Goal: Task Accomplishment & Management: Manage account settings

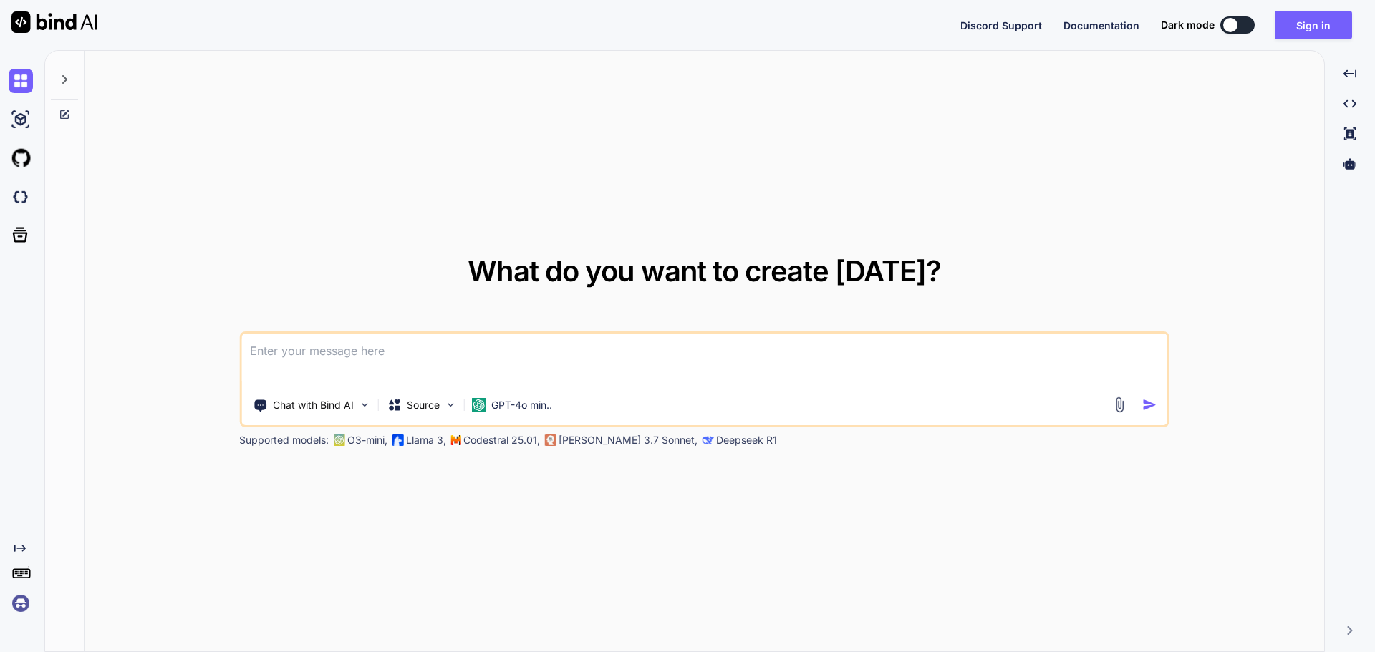
drag, startPoint x: 1252, startPoint y: 16, endPoint x: 1237, endPoint y: 26, distance: 17.7
click at [1252, 16] on div "Discord Support Documentation Dark mode Sign in Created with Pixso." at bounding box center [1161, 25] width 403 height 29
click at [1232, 28] on div at bounding box center [1230, 25] width 14 height 14
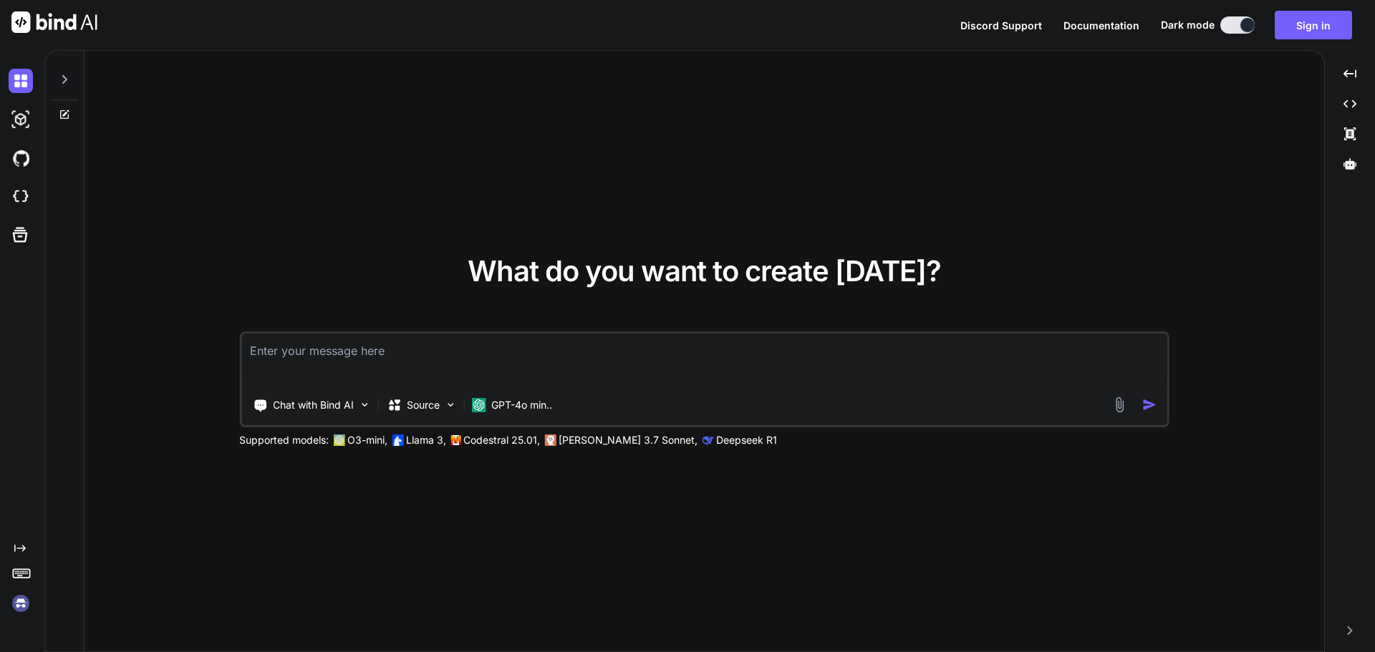
click at [1241, 33] on button at bounding box center [1237, 24] width 34 height 17
type textarea "x"
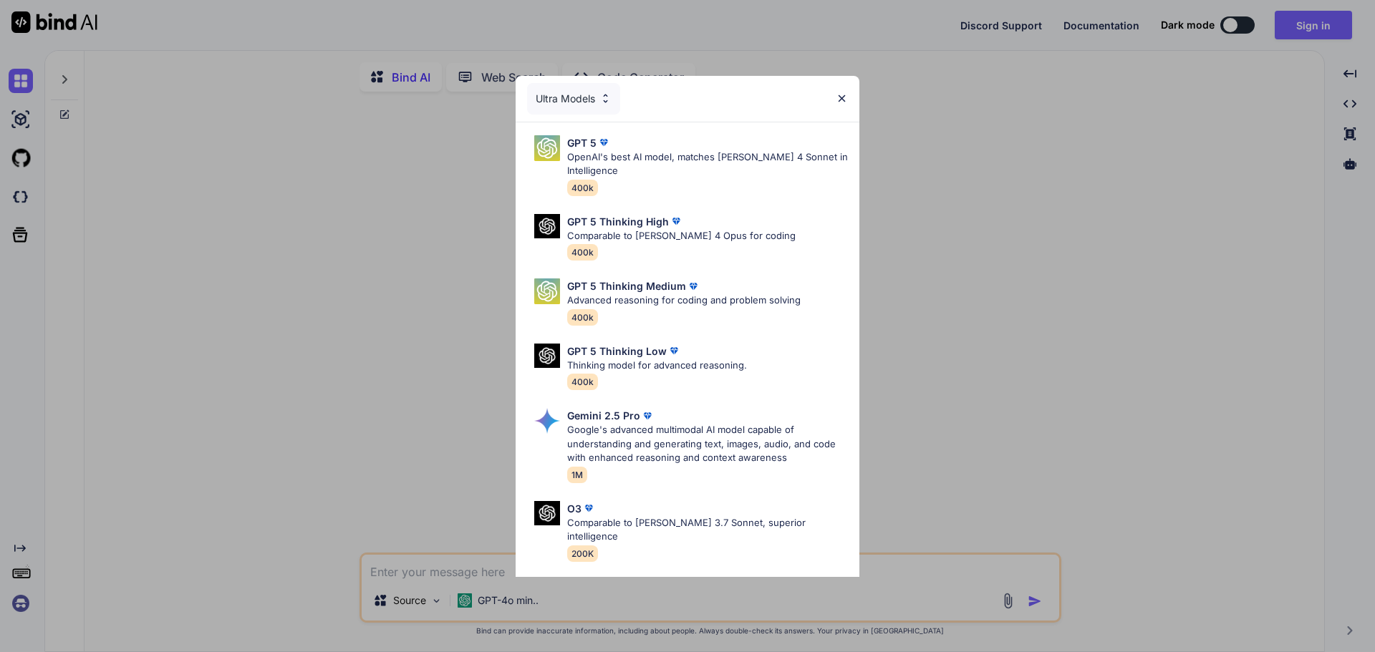
type textarea "x"
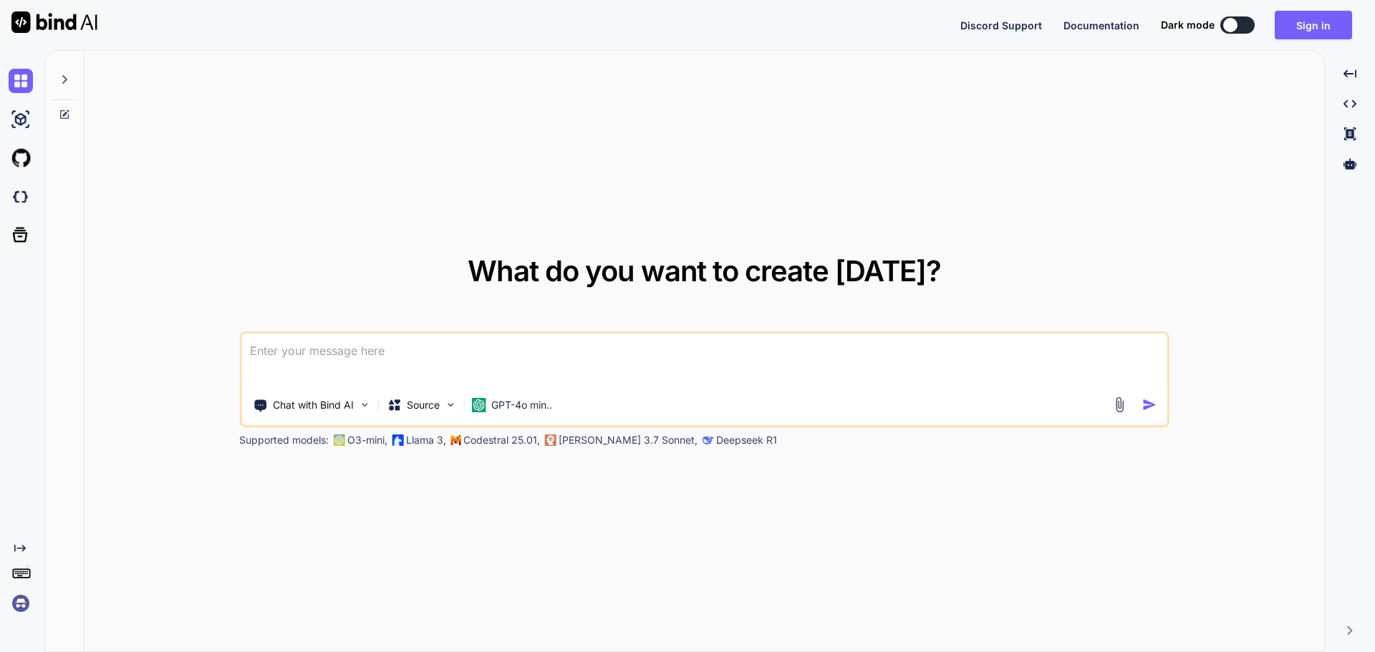
click at [405, 339] on textarea at bounding box center [704, 360] width 926 height 53
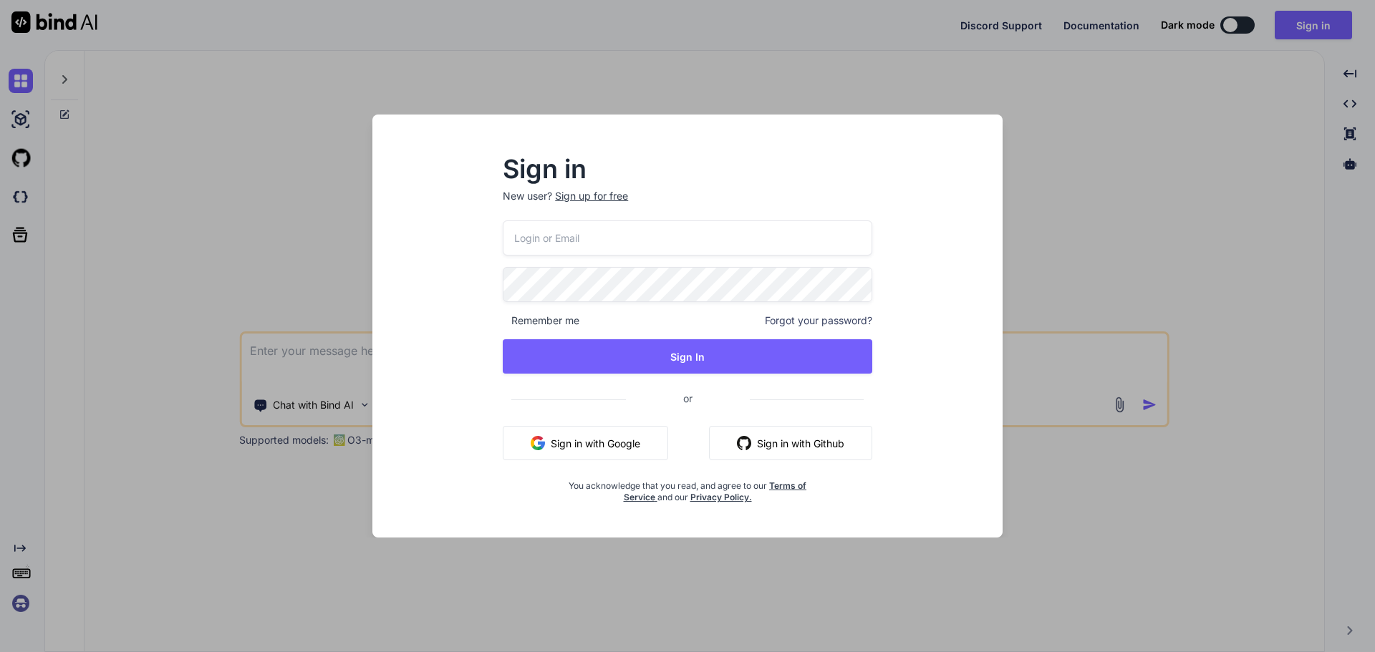
click at [566, 153] on div "Sign in New user? Sign up for free Remember me Forgot your password? Sign In or…" at bounding box center [687, 338] width 607 height 397
click at [514, 237] on input "email" at bounding box center [688, 238] width 370 height 35
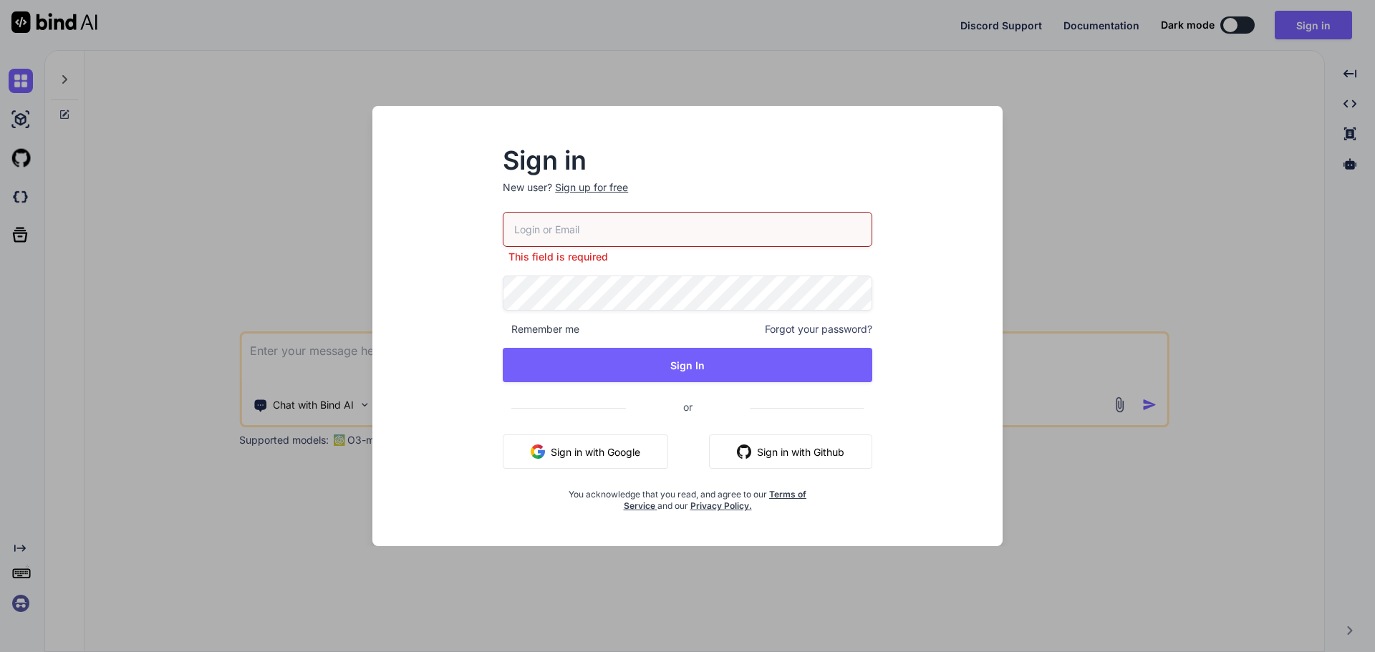
click at [450, 190] on div "Sign in New user? Sign up for free This field is required Remember me Forgot yo…" at bounding box center [687, 339] width 607 height 415
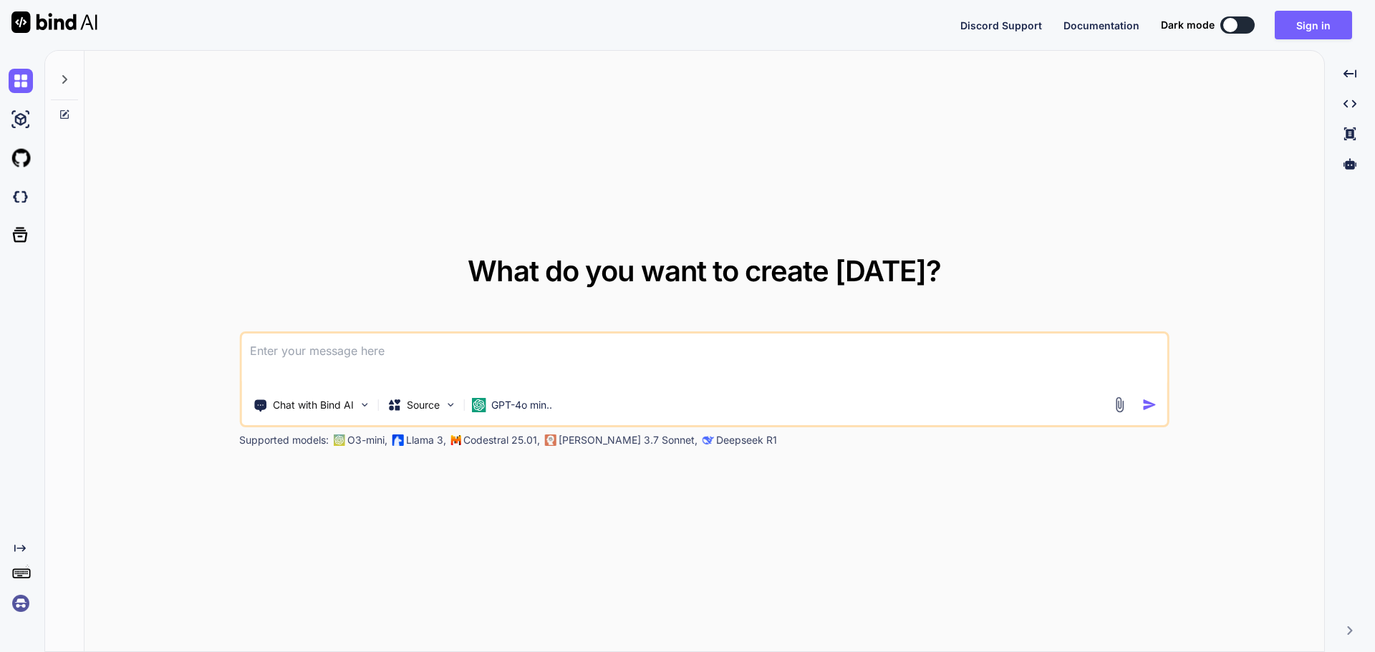
click at [450, 350] on textarea at bounding box center [704, 360] width 926 height 53
click at [1350, 75] on icon "Created with Pixso." at bounding box center [1349, 73] width 13 height 13
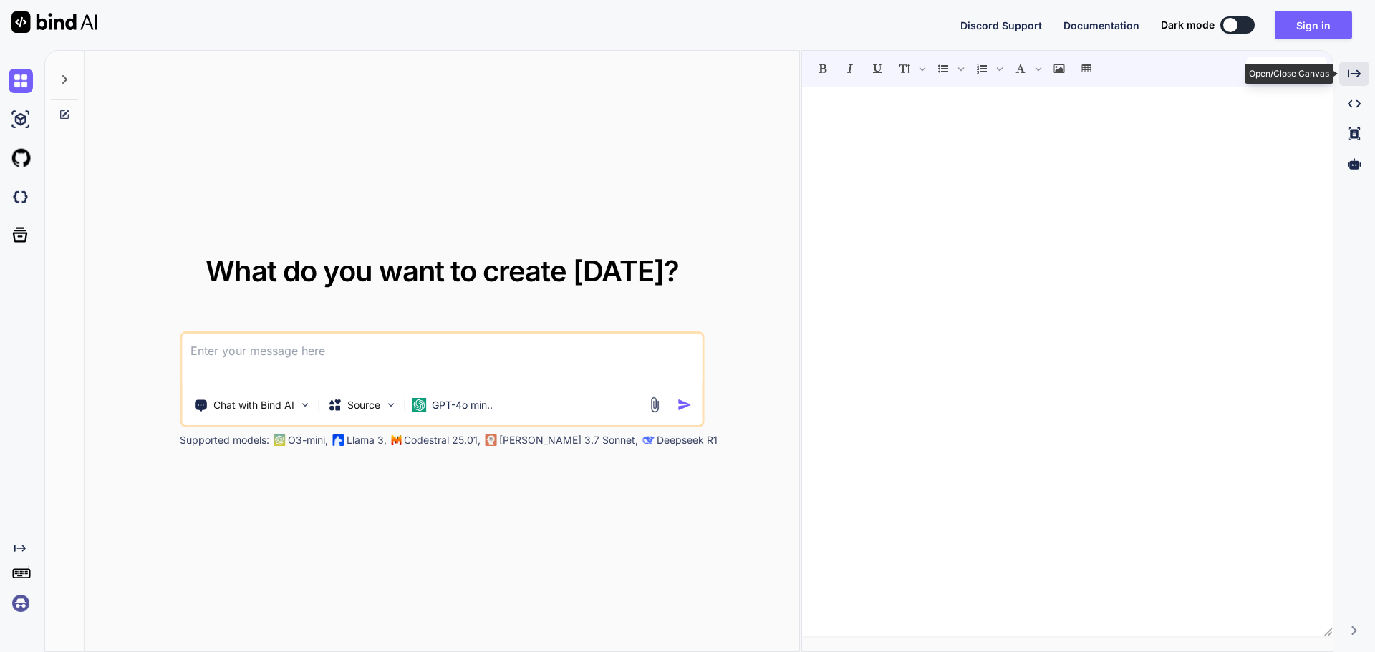
click at [1348, 75] on icon at bounding box center [1354, 73] width 13 height 8
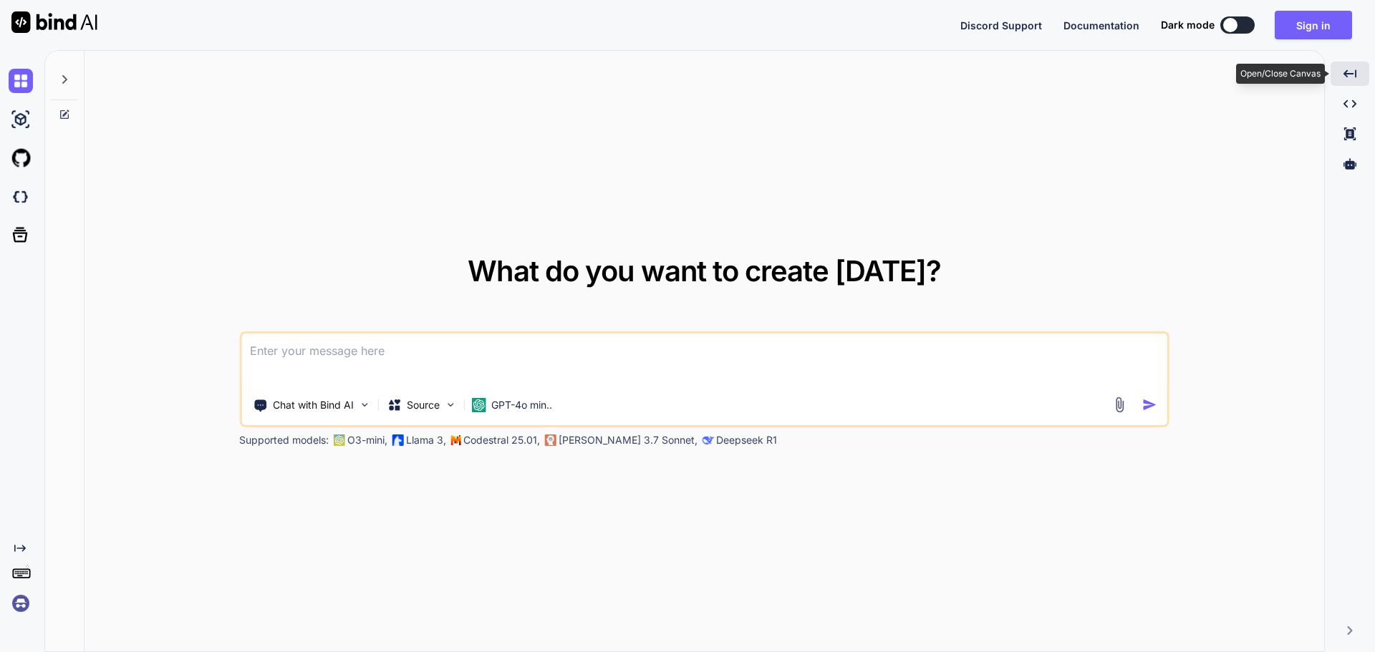
click at [1348, 75] on icon "Created with Pixso." at bounding box center [1349, 73] width 13 height 13
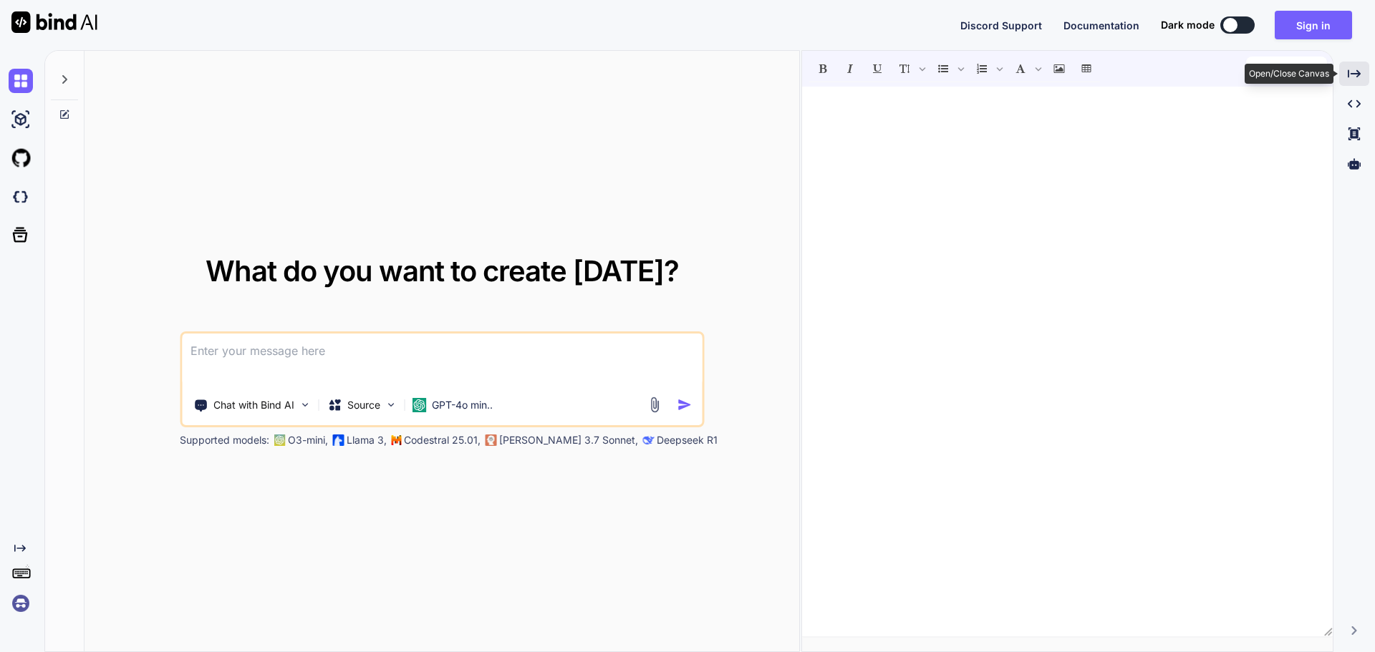
click at [1348, 75] on icon at bounding box center [1354, 73] width 13 height 8
type textarea "x"
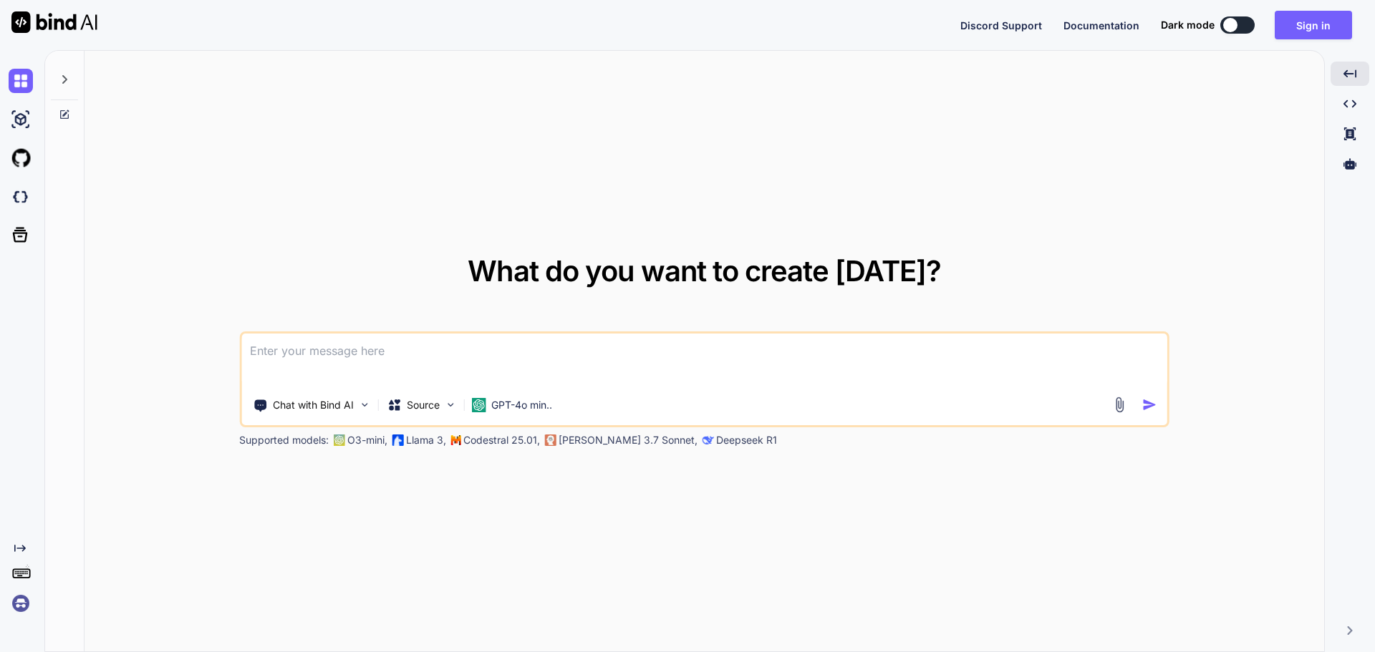
click at [816, 353] on textarea at bounding box center [704, 360] width 926 height 53
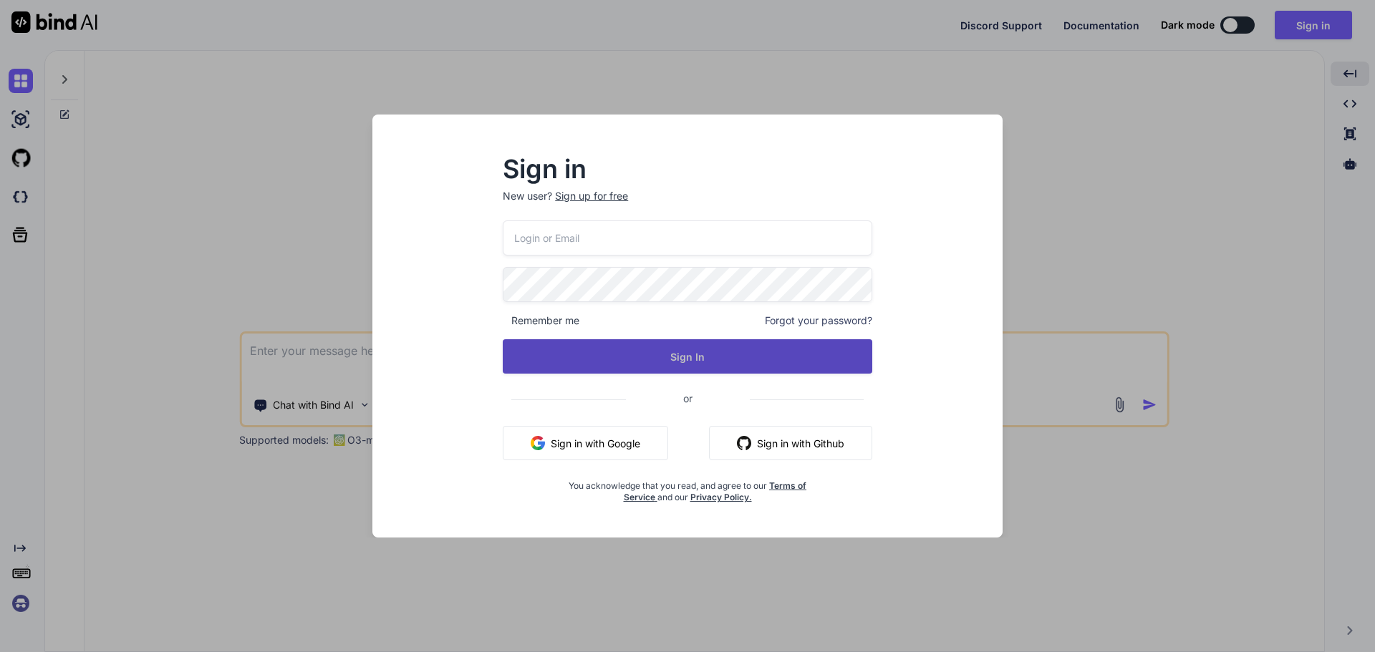
drag, startPoint x: 724, startPoint y: 359, endPoint x: 732, endPoint y: 359, distance: 7.9
click at [727, 360] on button "Sign In" at bounding box center [688, 356] width 370 height 34
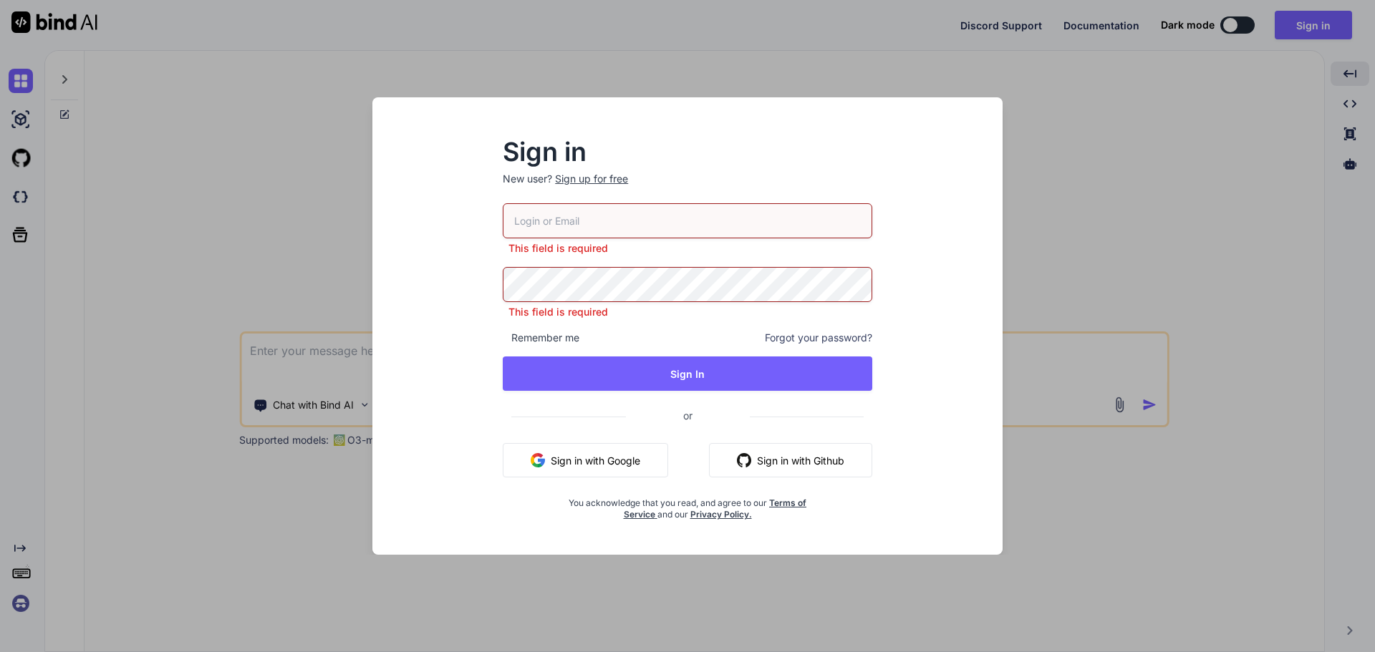
click at [593, 218] on input "email" at bounding box center [688, 220] width 370 height 35
type input "ab"
drag, startPoint x: 681, startPoint y: 415, endPoint x: 705, endPoint y: 415, distance: 23.6
click at [681, 416] on span "or" at bounding box center [688, 415] width 124 height 35
click at [690, 416] on span "or" at bounding box center [688, 415] width 124 height 35
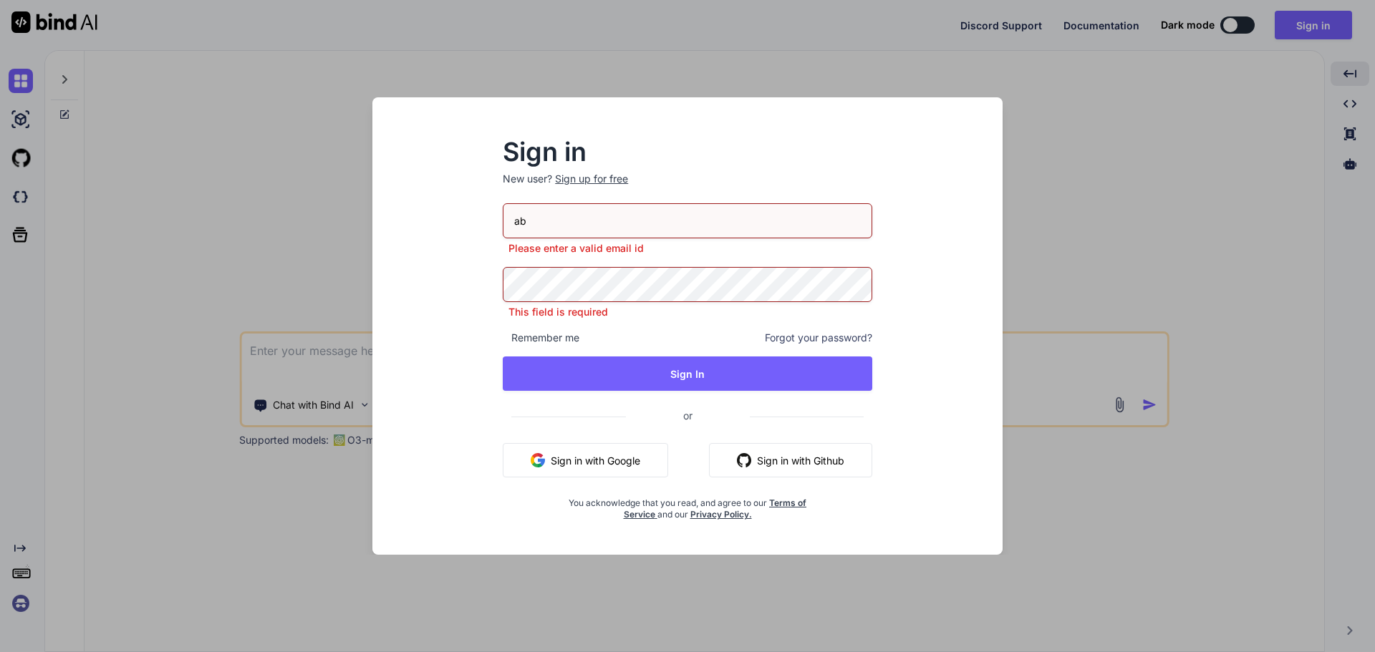
click at [690, 416] on span "or" at bounding box center [688, 415] width 124 height 35
drag, startPoint x: 612, startPoint y: 458, endPoint x: 675, endPoint y: 447, distance: 64.0
click at [614, 457] on button "Sign in with Google" at bounding box center [585, 460] width 165 height 34
